Goal: Navigation & Orientation: Find specific page/section

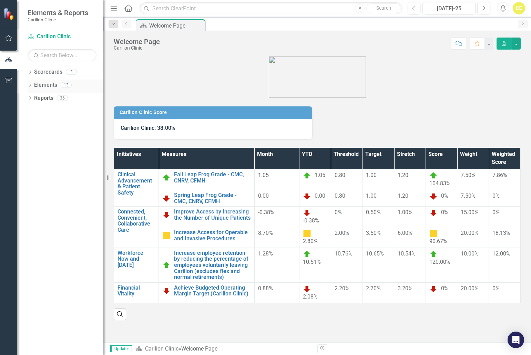
click at [36, 86] on link "Elements" at bounding box center [45, 85] width 23 height 8
click at [38, 75] on link "Scorecards" at bounding box center [48, 72] width 28 height 8
click at [30, 73] on icon "Dropdown" at bounding box center [30, 73] width 5 height 4
click at [59, 111] on link "Internal Medicine" at bounding box center [71, 112] width 66 height 8
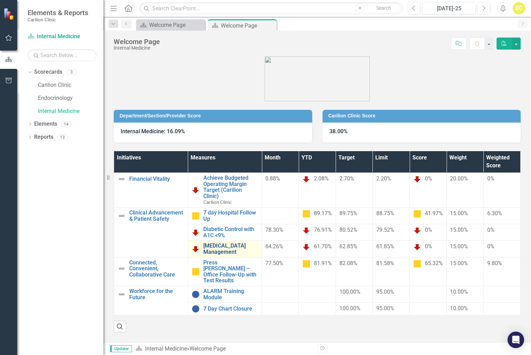
click at [215, 253] on link "[MEDICAL_DATA] Management" at bounding box center [230, 249] width 55 height 12
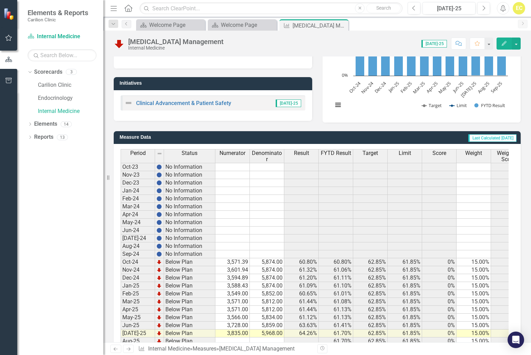
scroll to position [137, 0]
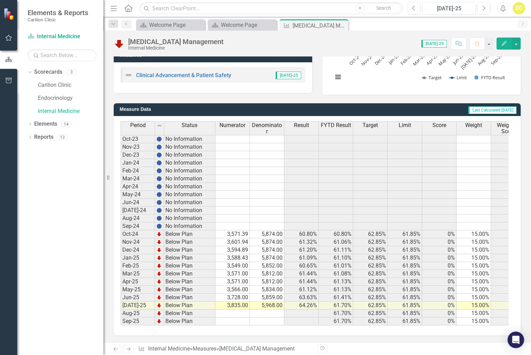
click at [452, 333] on div "Period Status Numerator Denominator Result FYTD Result Target Limit Score Weigh…" at bounding box center [317, 226] width 407 height 220
click at [234, 311] on td at bounding box center [232, 314] width 34 height 8
drag, startPoint x: 78, startPoint y: 113, endPoint x: 94, endPoint y: 122, distance: 18.7
click at [78, 113] on link "Internal Medicine" at bounding box center [71, 112] width 66 height 8
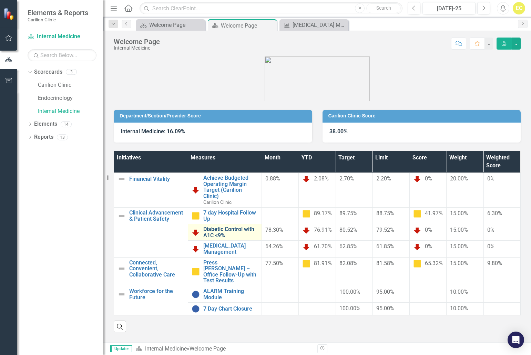
click at [223, 237] on link "Diabetic Control with A1C <9%" at bounding box center [230, 232] width 55 height 12
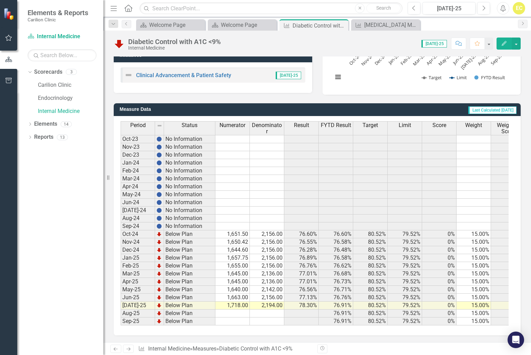
scroll to position [137, 0]
click at [50, 111] on link "Internal Medicine" at bounding box center [71, 112] width 66 height 8
